Goal: Contribute content

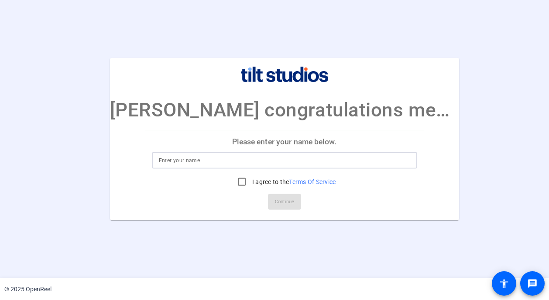
click at [217, 161] on input at bounding box center [284, 160] width 251 height 10
type input "d"
type input "[PERSON_NAME]"
click at [233, 180] on input "I agree to the Terms Of Service" at bounding box center [241, 181] width 17 height 17
checkbox input "true"
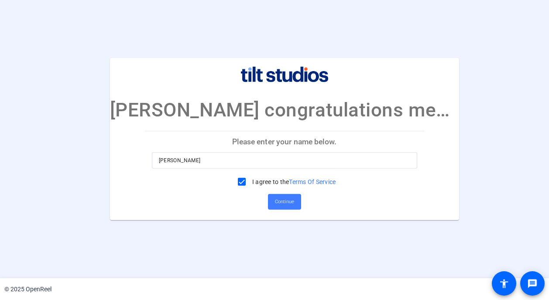
click at [281, 204] on span "Continue" at bounding box center [284, 202] width 19 height 13
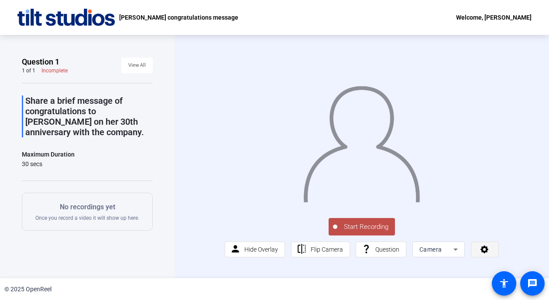
click at [483, 254] on icon at bounding box center [485, 250] width 8 height 8
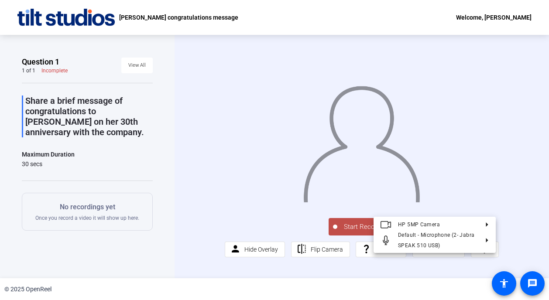
click at [528, 237] on div at bounding box center [274, 150] width 549 height 300
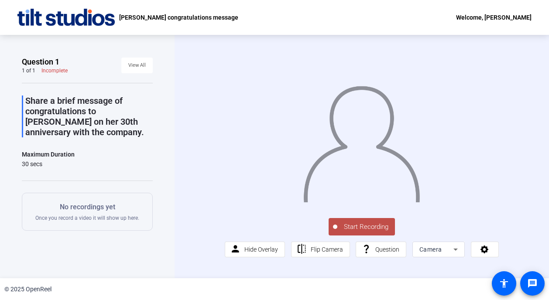
click at [368, 232] on span "Start Recording" at bounding box center [366, 227] width 58 height 10
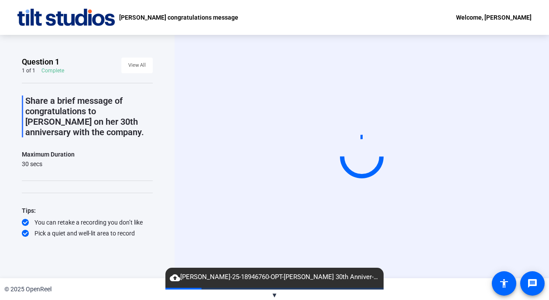
click at [274, 295] on span "▼" at bounding box center [275, 296] width 7 height 8
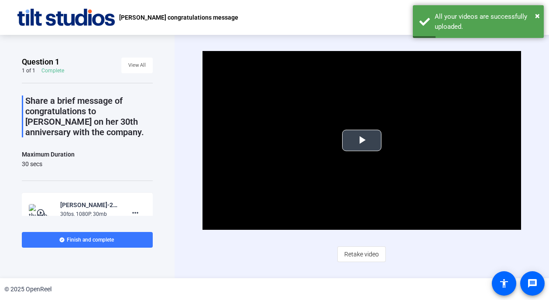
click at [362, 141] on span "Video Player" at bounding box center [362, 141] width 0 height 0
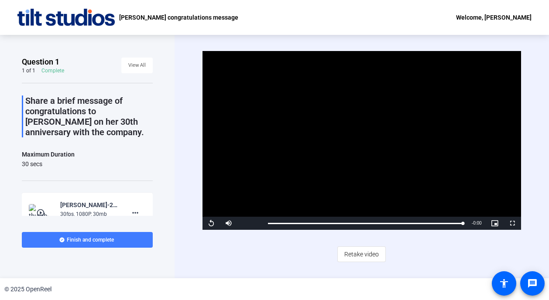
click at [90, 239] on span "Finish and complete" at bounding box center [90, 240] width 47 height 7
